Goal: Information Seeking & Learning: Learn about a topic

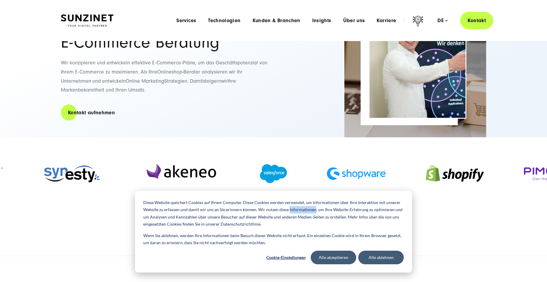
scroll to position [60, 0]
click at [340, 257] on button "Alle akzeptieren" at bounding box center [334, 258] width 46 height 14
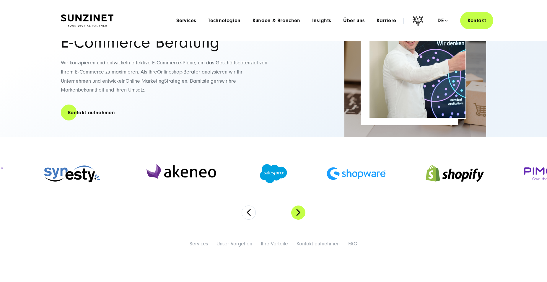
click at [297, 214] on button "Next" at bounding box center [298, 213] width 14 height 14
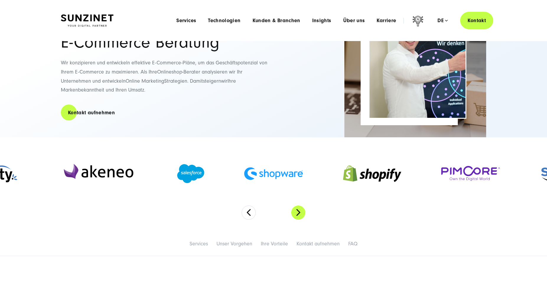
click at [297, 214] on button "Next" at bounding box center [298, 213] width 14 height 14
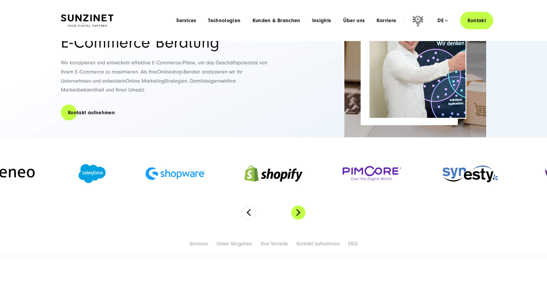
click at [297, 214] on button "Next" at bounding box center [298, 213] width 14 height 14
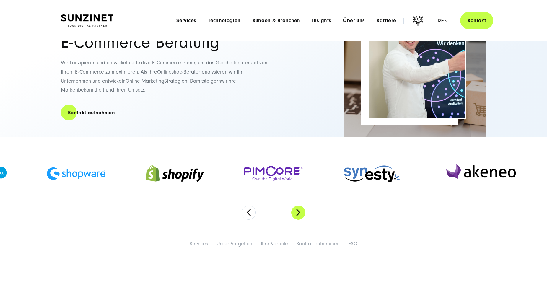
click at [297, 214] on button "Next" at bounding box center [298, 213] width 14 height 14
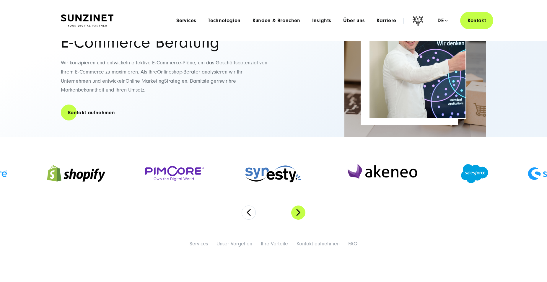
click at [297, 214] on button "Next" at bounding box center [298, 213] width 14 height 14
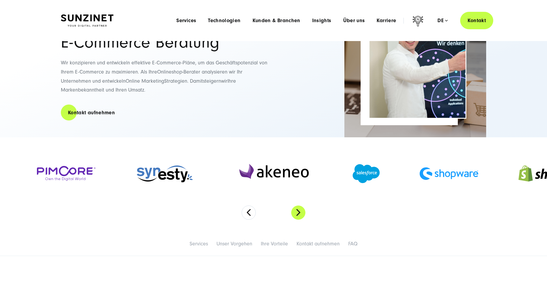
click at [297, 214] on button "Next" at bounding box center [298, 213] width 14 height 14
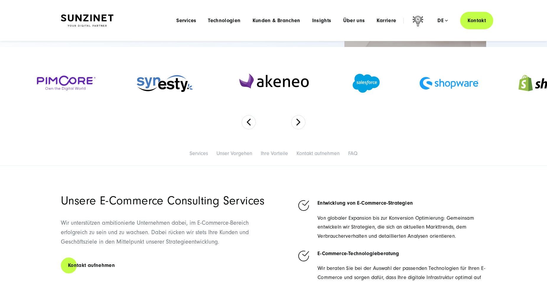
scroll to position [0, 0]
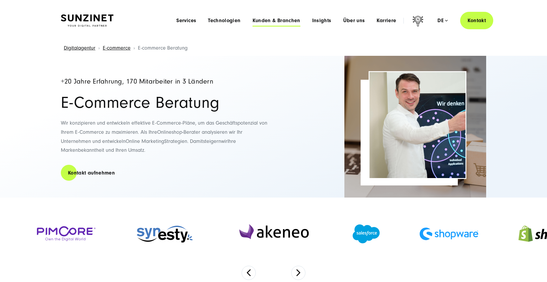
click at [286, 21] on span "Kunden & Branchen" at bounding box center [277, 21] width 48 height 6
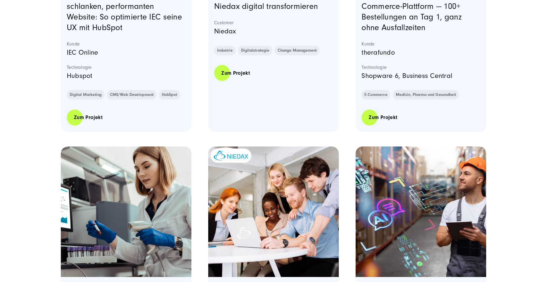
scroll to position [392, 0]
